Goal: Communication & Community: Answer question/provide support

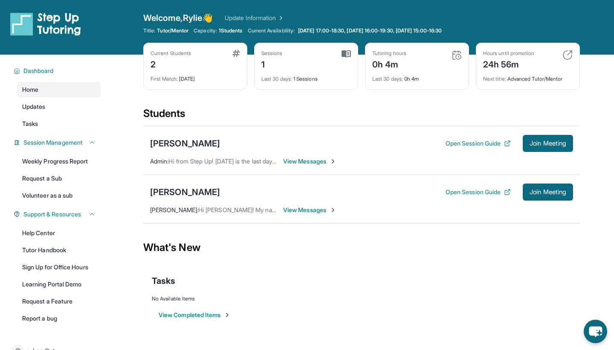
click at [316, 209] on span "View Messages" at bounding box center [309, 210] width 53 height 9
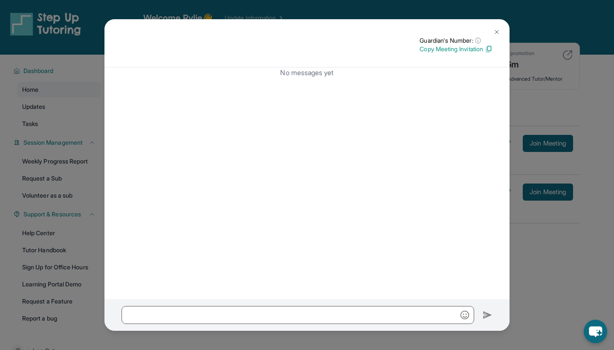
click at [496, 31] on img at bounding box center [496, 32] width 7 height 7
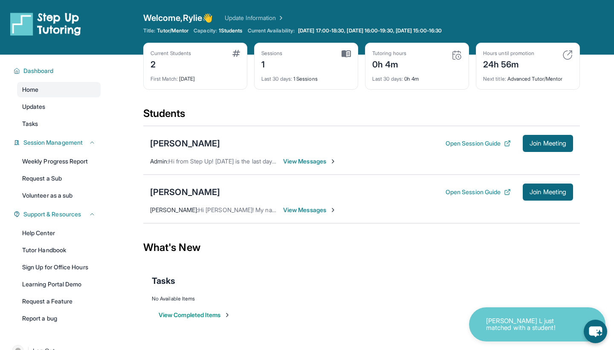
click at [318, 209] on span "View Messages" at bounding box center [309, 210] width 53 height 9
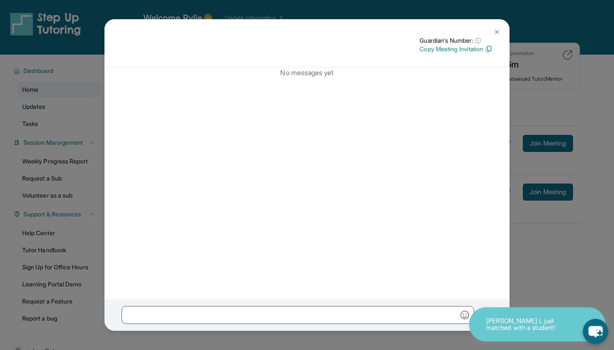
click at [592, 333] on icon "chat-button" at bounding box center [595, 332] width 14 height 12
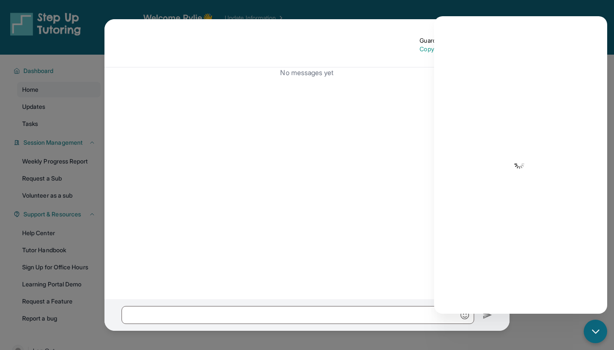
click at [392, 214] on div "No messages yet" at bounding box center [306, 183] width 405 height 232
click at [593, 330] on icon "chat-button" at bounding box center [595, 330] width 7 height 3
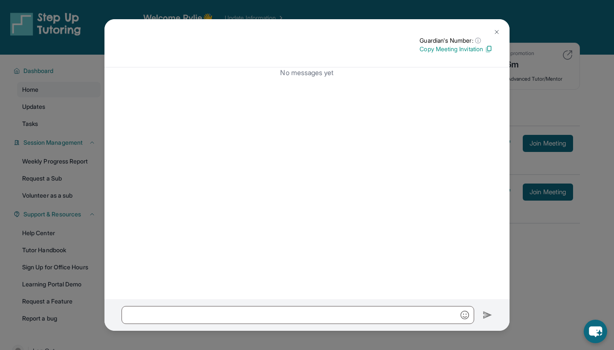
click at [497, 32] on img at bounding box center [496, 32] width 7 height 7
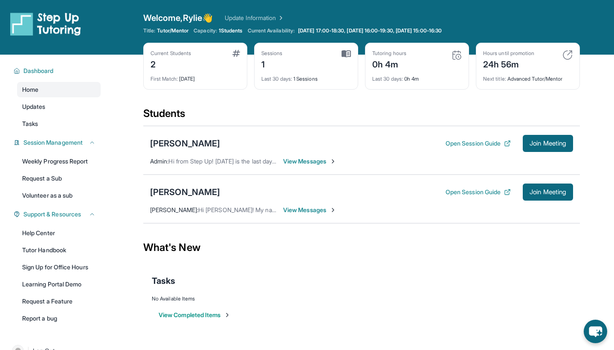
click at [322, 208] on span "View Messages" at bounding box center [309, 210] width 53 height 9
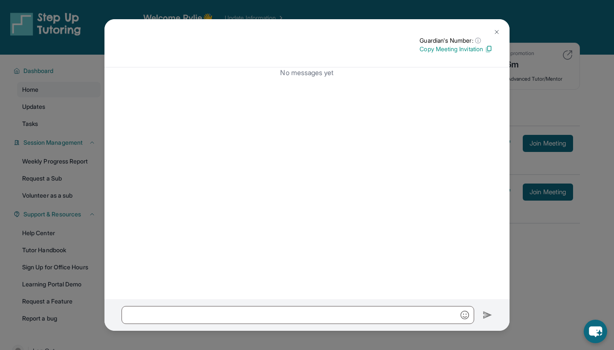
click at [494, 33] on img at bounding box center [496, 32] width 7 height 7
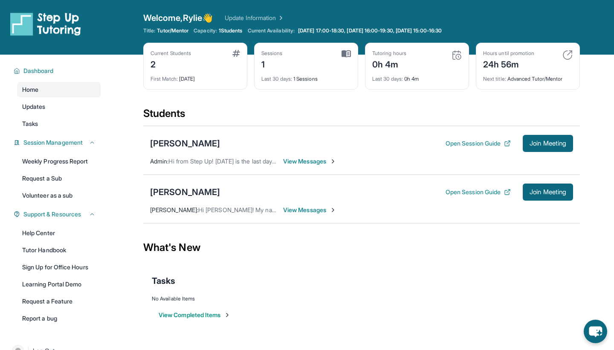
scroll to position [29, 0]
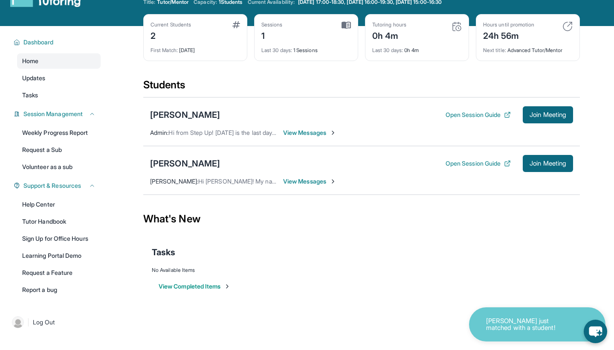
click at [307, 179] on span "View Messages" at bounding box center [309, 181] width 53 height 9
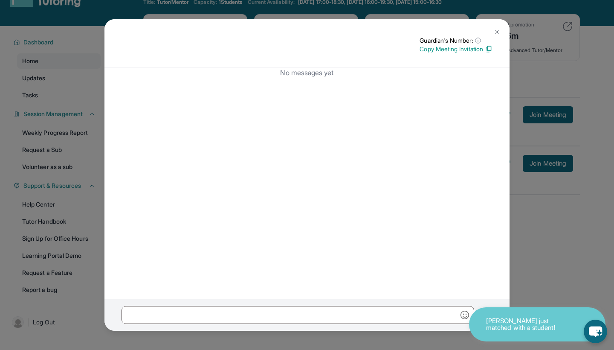
click at [353, 299] on div at bounding box center [306, 315] width 405 height 32
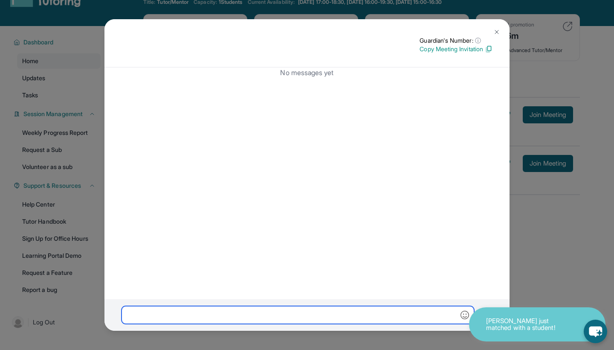
click at [351, 308] on input "text" at bounding box center [298, 315] width 353 height 18
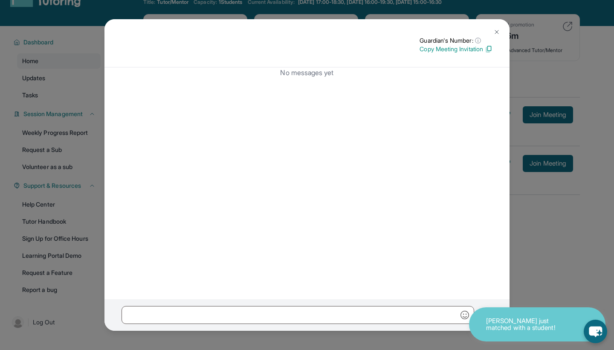
click at [495, 29] on img at bounding box center [496, 32] width 7 height 7
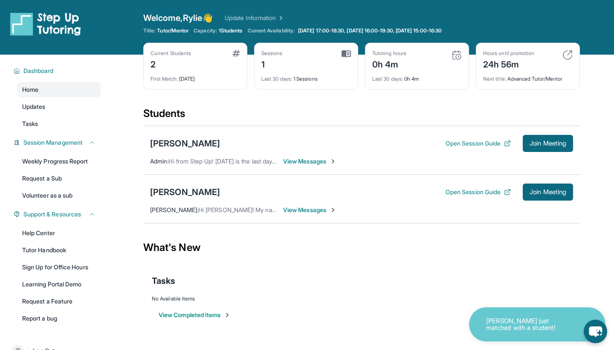
scroll to position [0, 0]
click at [309, 160] on span "View Messages" at bounding box center [309, 161] width 53 height 9
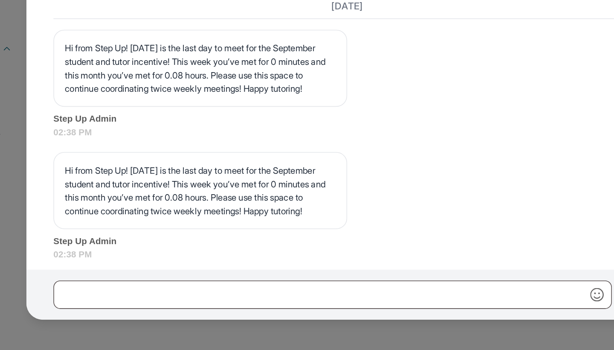
scroll to position [3412, 0]
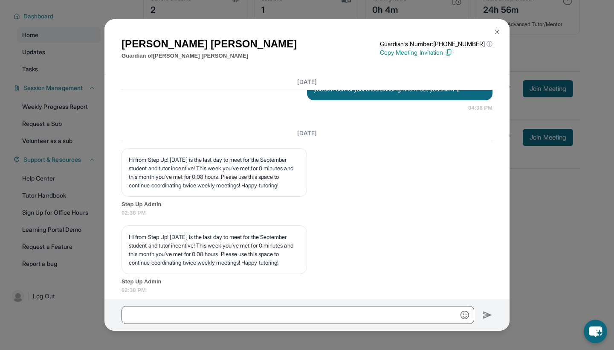
click at [499, 29] on img at bounding box center [496, 32] width 7 height 7
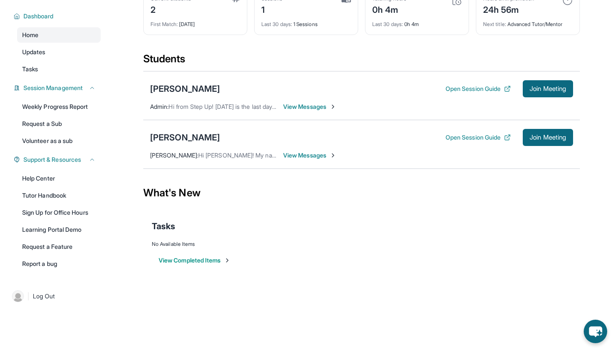
click at [320, 155] on span "View Messages" at bounding box center [309, 155] width 53 height 9
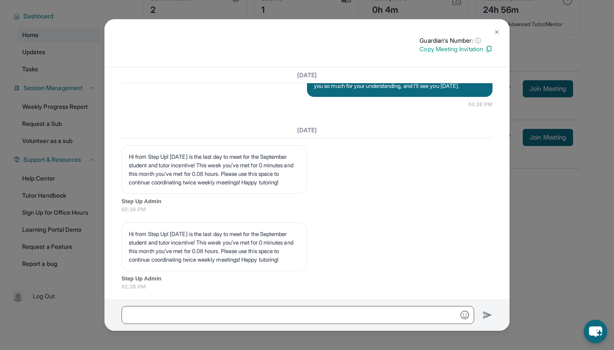
scroll to position [3326, 0]
click at [496, 28] on button at bounding box center [496, 31] width 17 height 17
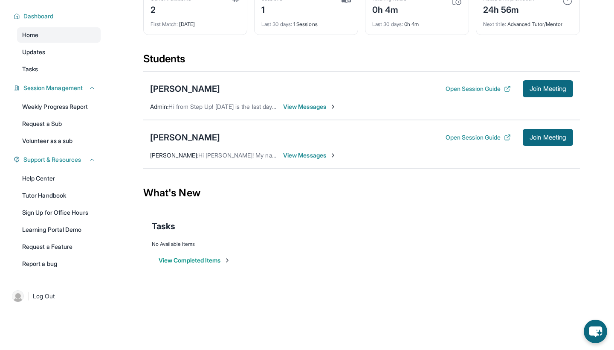
click at [301, 151] on div "[PERSON_NAME] Open Session Guide Join Meeting [PERSON_NAME] : Hi [PERSON_NAME]!…" at bounding box center [361, 144] width 437 height 49
click at [303, 155] on span "View Messages" at bounding box center [309, 155] width 53 height 9
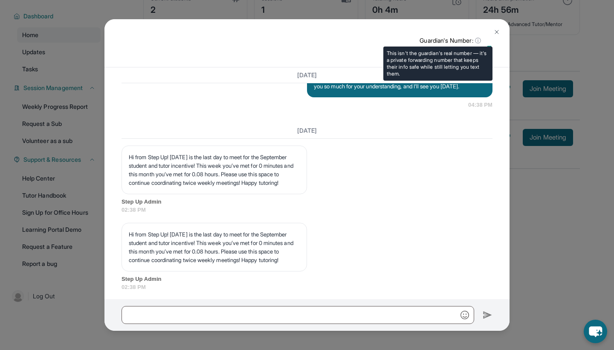
scroll to position [55, 0]
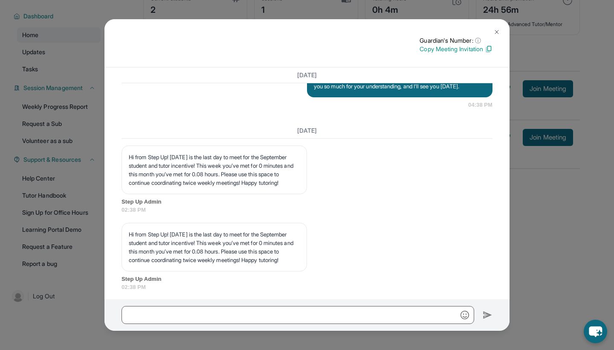
click at [498, 34] on img at bounding box center [496, 32] width 7 height 7
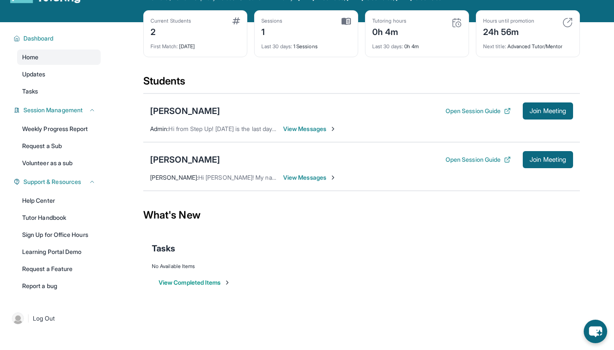
scroll to position [30, 0]
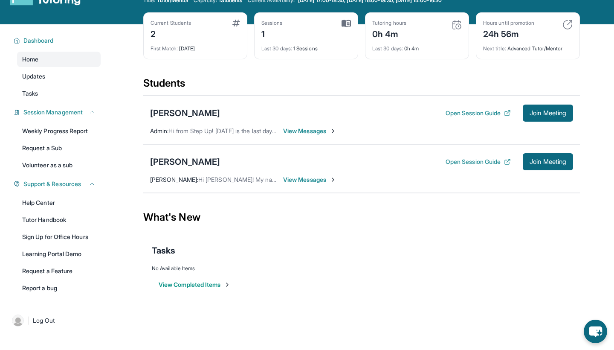
click at [396, 132] on div "[PERSON_NAME] [PERSON_NAME] Open Session Guide Join Meeting Admin : Hi from Ste…" at bounding box center [361, 120] width 437 height 49
